Goal: Use online tool/utility: Utilize a website feature to perform a specific function

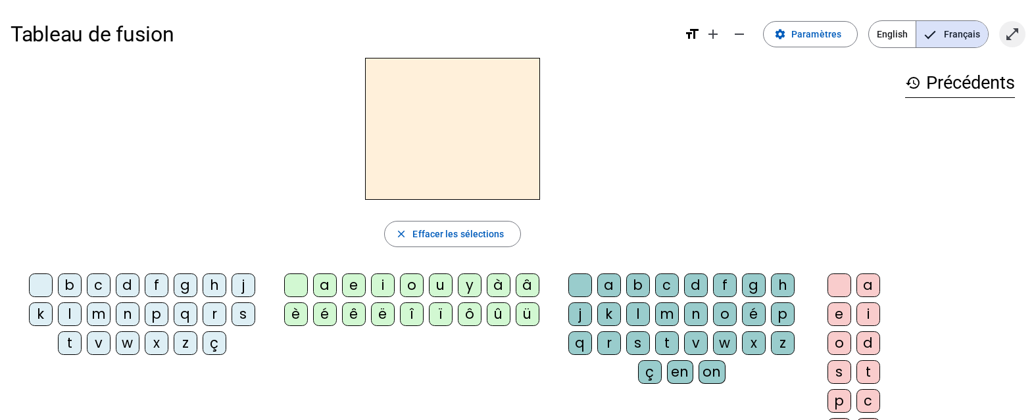
click at [1015, 34] on mat-icon "open_in_full" at bounding box center [1013, 34] width 16 height 16
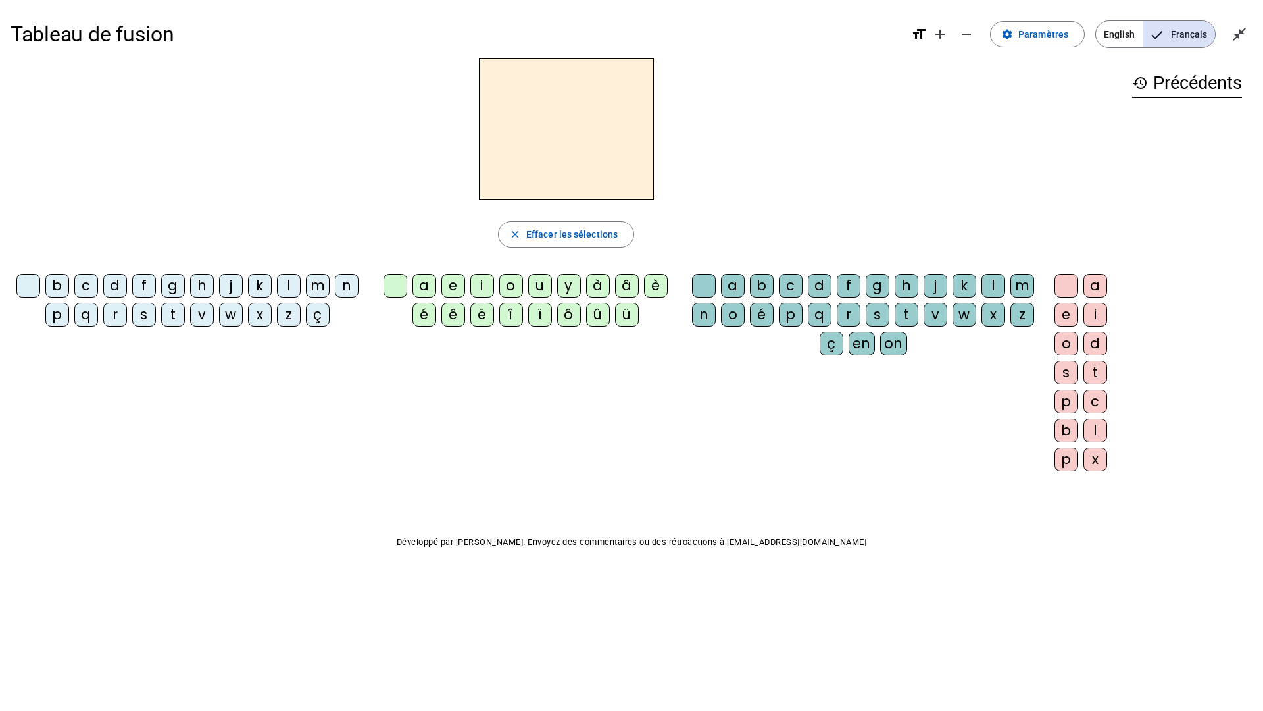
click at [140, 318] on div "s" at bounding box center [144, 315] width 24 height 24
click at [538, 289] on div "u" at bounding box center [540, 286] width 24 height 24
click at [61, 291] on div "b" at bounding box center [57, 286] width 24 height 24
click at [283, 289] on div "l" at bounding box center [289, 286] width 24 height 24
click at [107, 284] on div "d" at bounding box center [115, 286] width 24 height 24
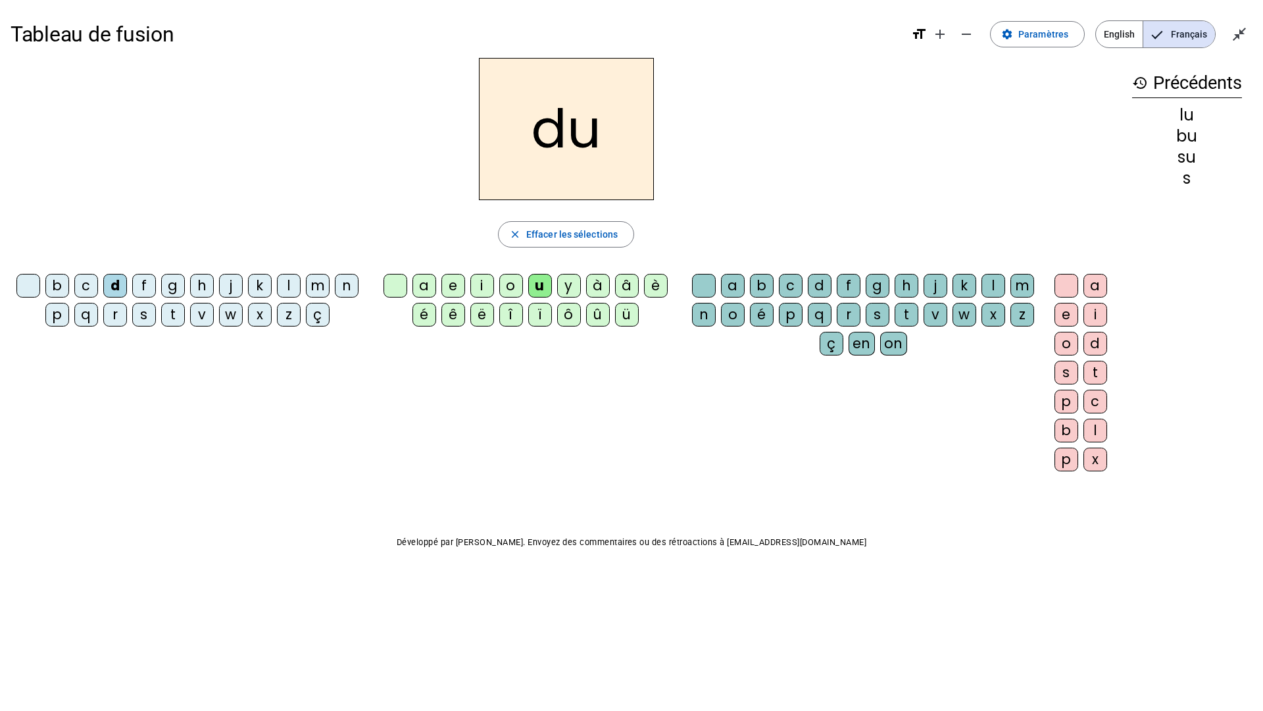
click at [166, 313] on div "t" at bounding box center [173, 315] width 24 height 24
click at [424, 286] on div "a" at bounding box center [425, 286] width 24 height 24
click at [137, 315] on div "s" at bounding box center [144, 315] width 24 height 24
click at [311, 285] on div "m" at bounding box center [318, 286] width 24 height 24
click at [279, 285] on div "l" at bounding box center [289, 286] width 24 height 24
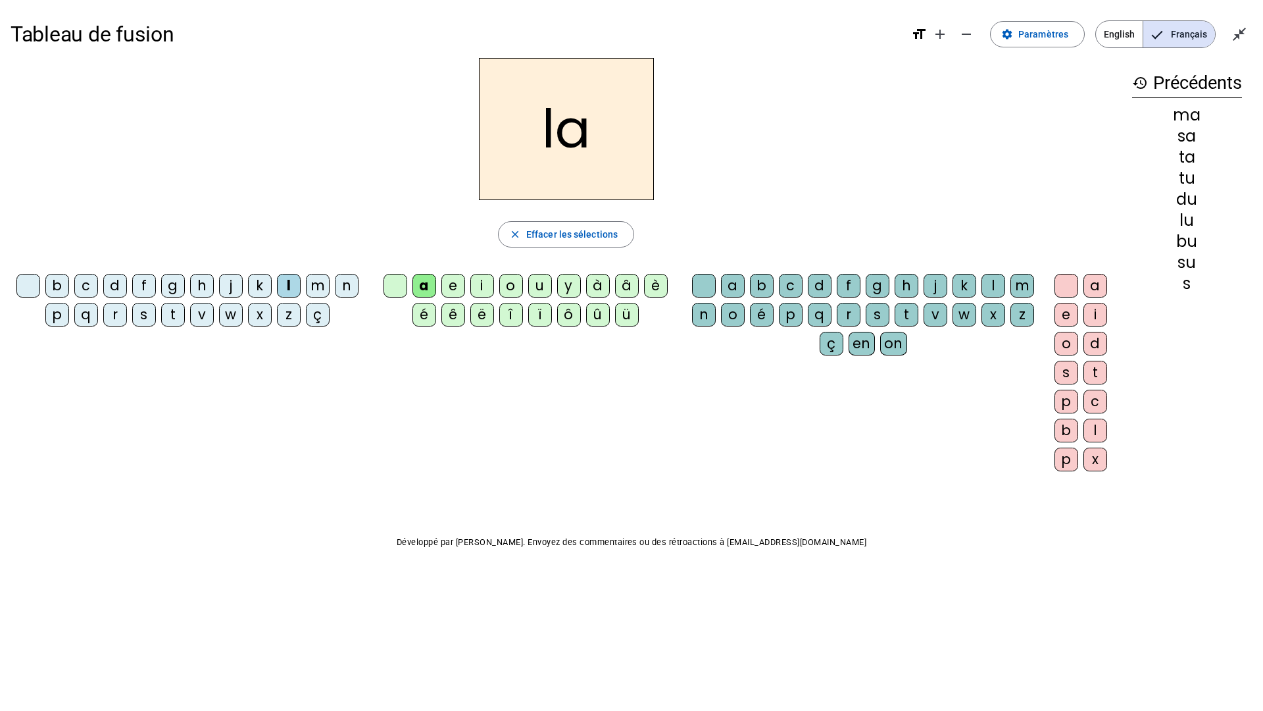
click at [149, 320] on div "s" at bounding box center [144, 315] width 24 height 24
click at [278, 289] on div "l" at bounding box center [289, 286] width 24 height 24
click at [447, 281] on div "e" at bounding box center [454, 286] width 24 height 24
click at [148, 319] on div "s" at bounding box center [144, 315] width 24 height 24
click at [477, 283] on div "i" at bounding box center [482, 286] width 24 height 24
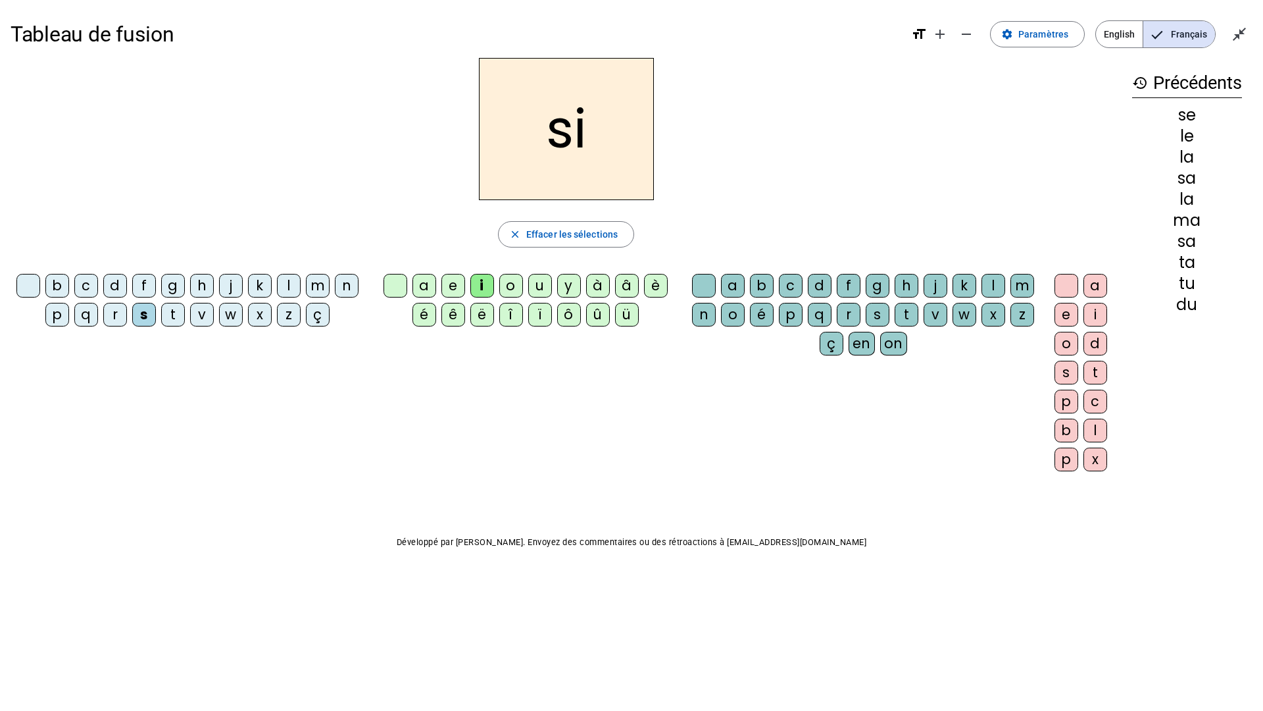
click at [348, 285] on div "n" at bounding box center [347, 286] width 24 height 24
click at [47, 321] on div "p" at bounding box center [57, 315] width 24 height 24
